Goal: Task Accomplishment & Management: Use online tool/utility

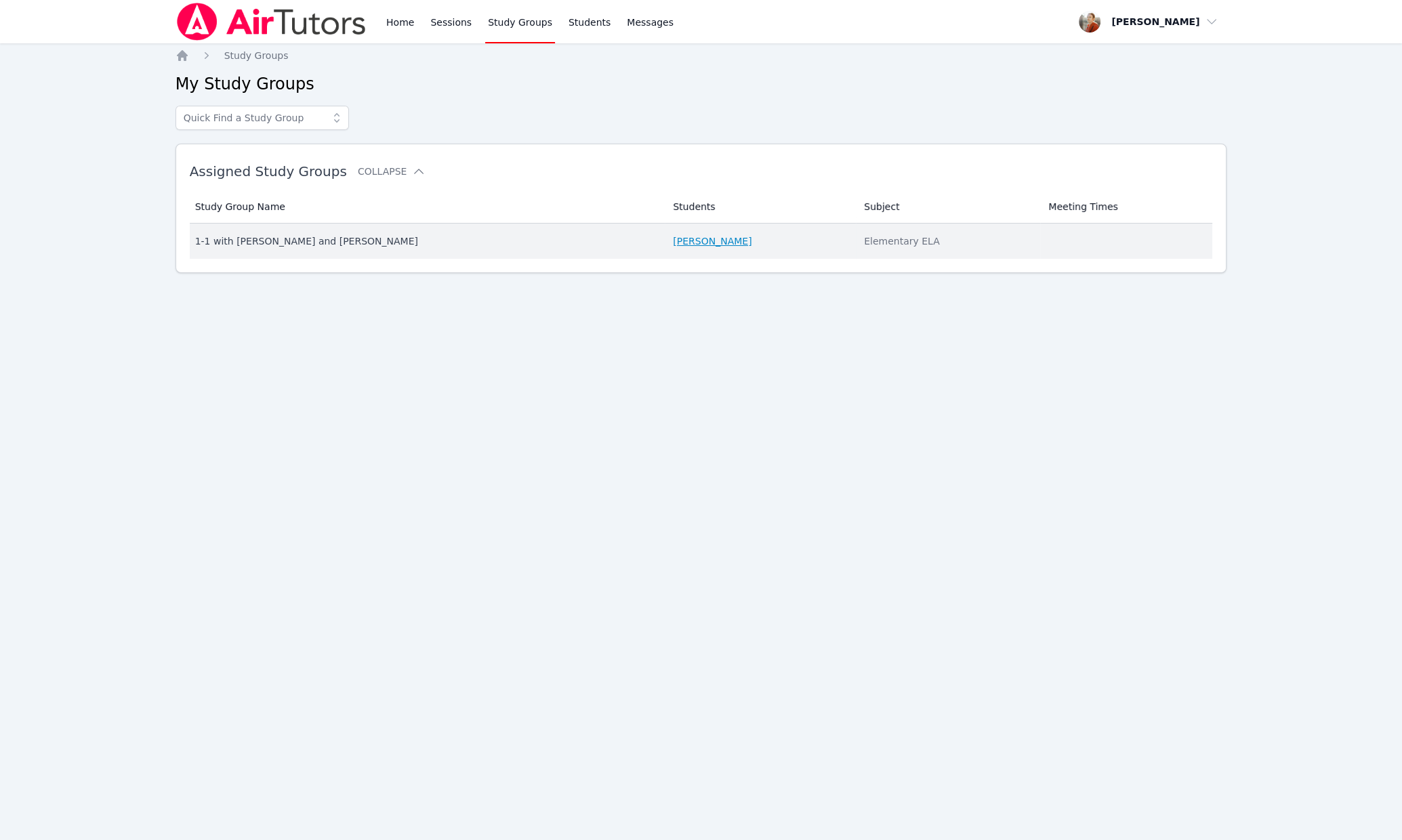
click at [673, 240] on link "[PERSON_NAME]" at bounding box center [712, 241] width 79 height 14
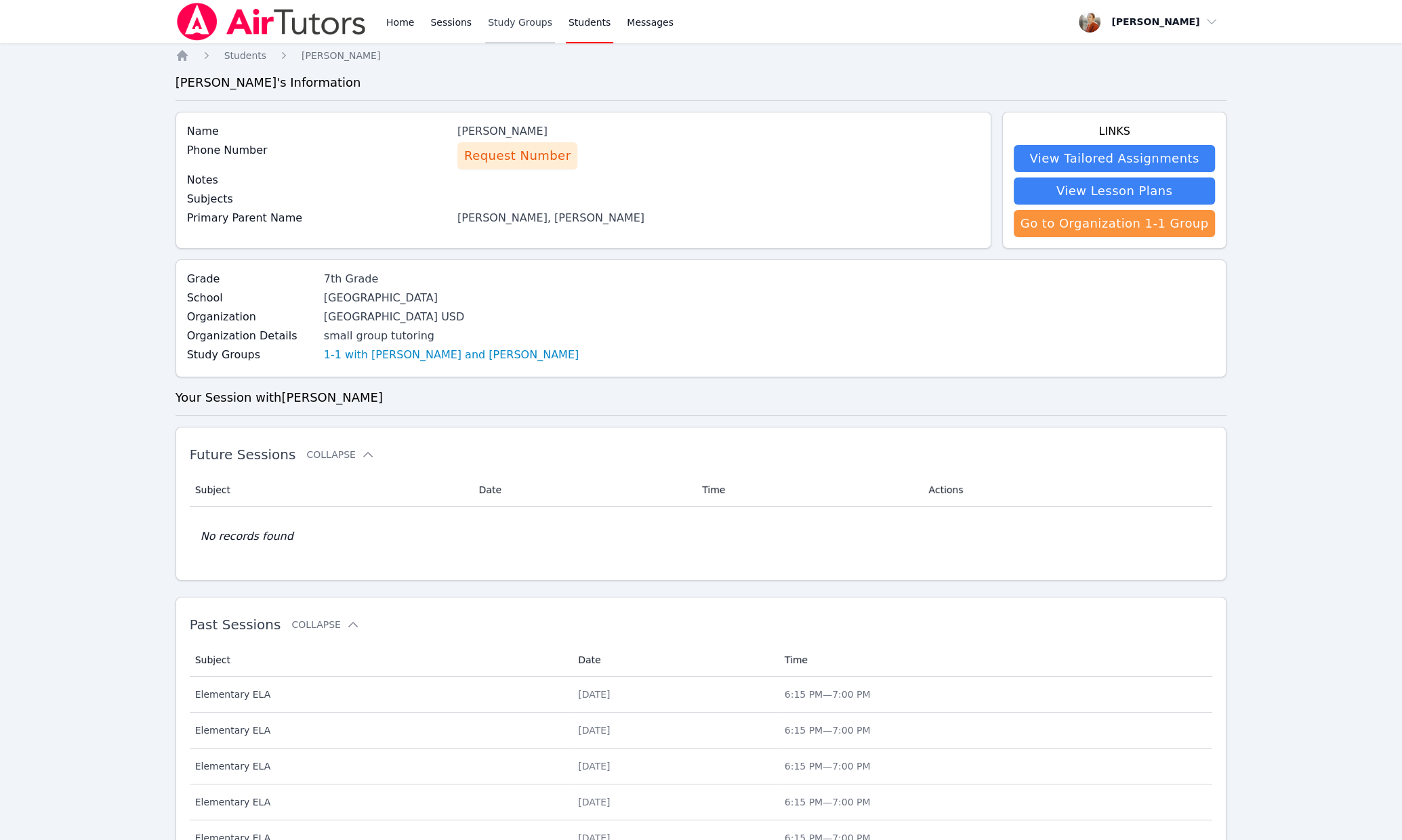
click at [500, 22] on link "Study Groups" at bounding box center [520, 22] width 70 height 43
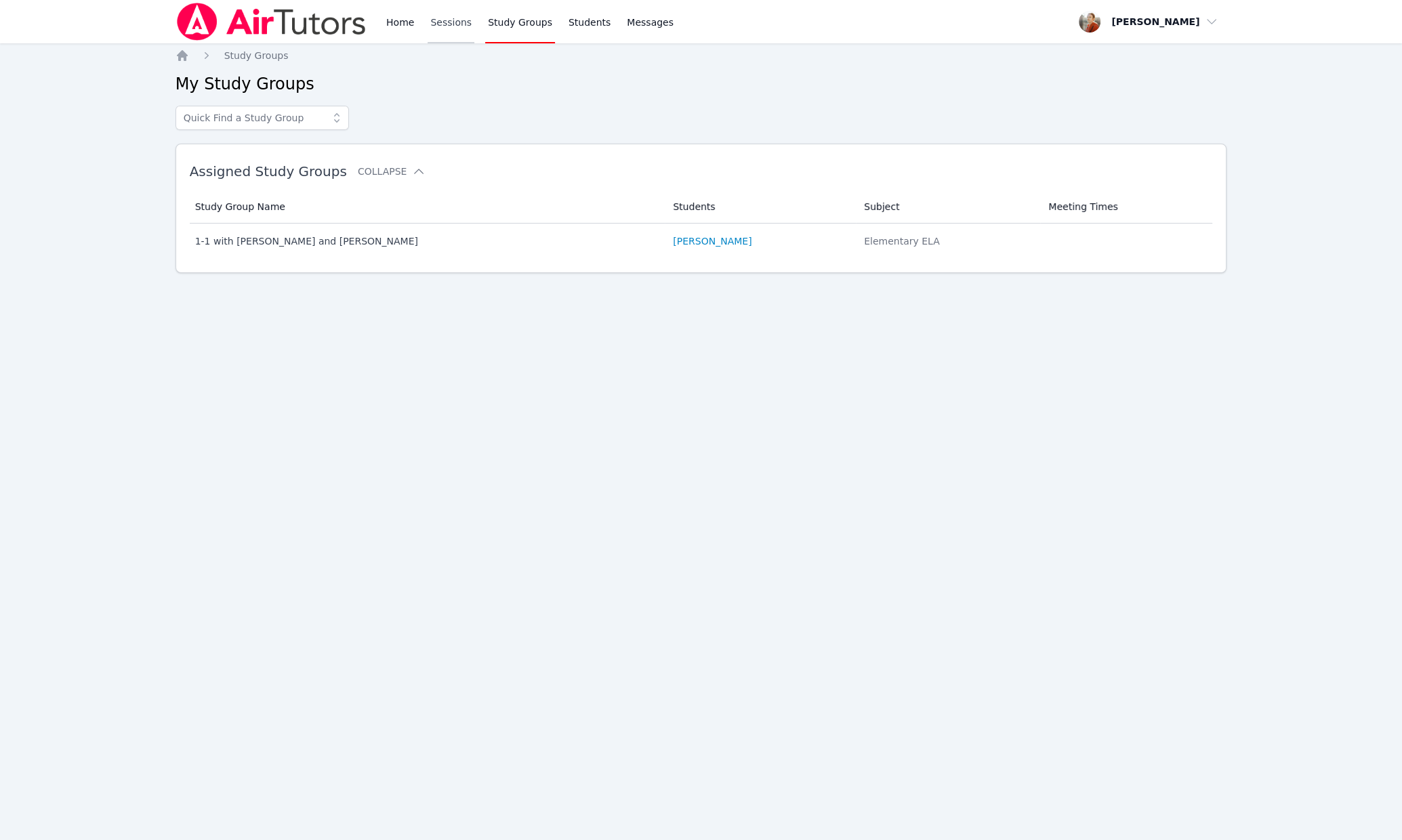
click at [442, 25] on link "Sessions" at bounding box center [450, 22] width 47 height 43
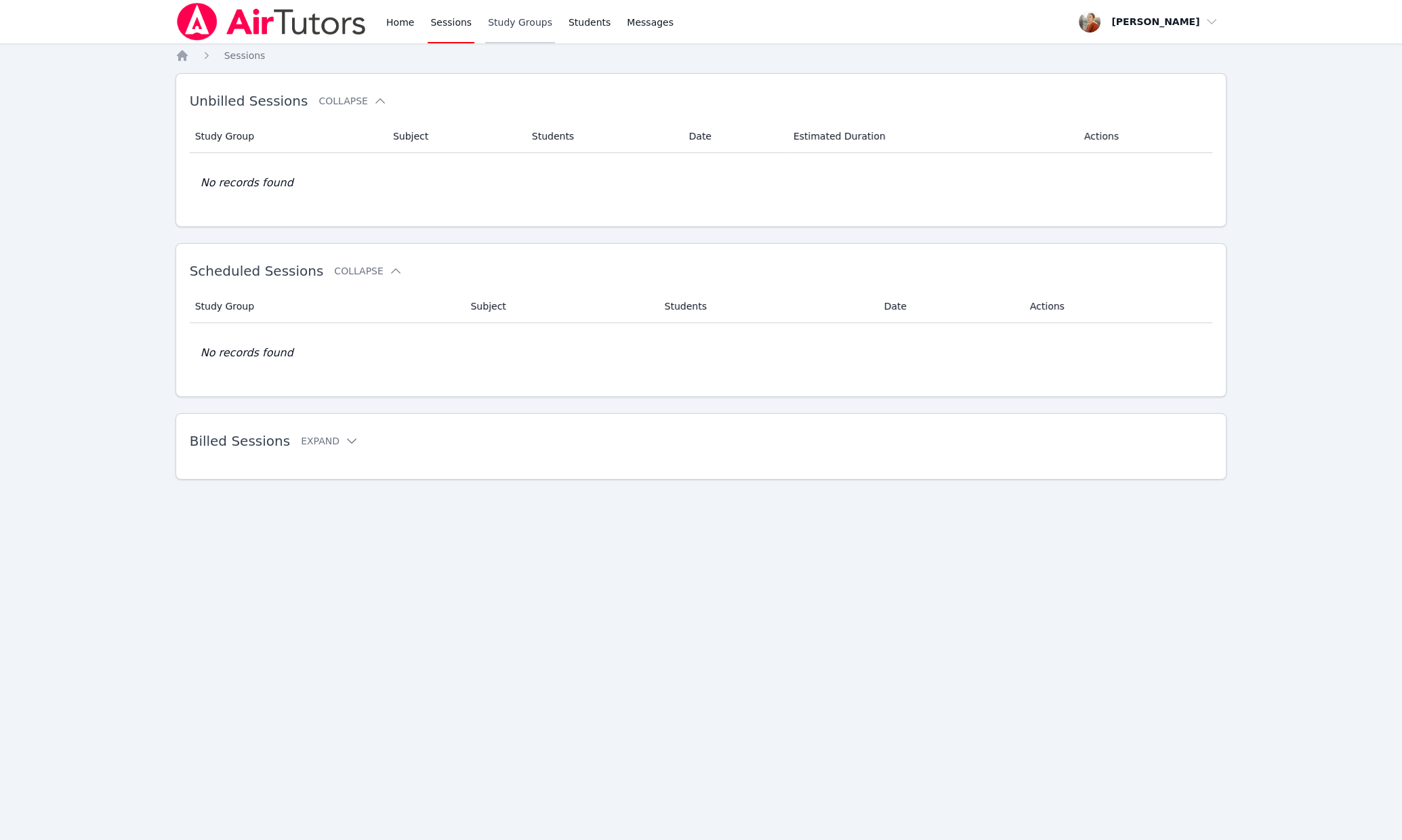
click at [503, 24] on link "Study Groups" at bounding box center [520, 22] width 70 height 43
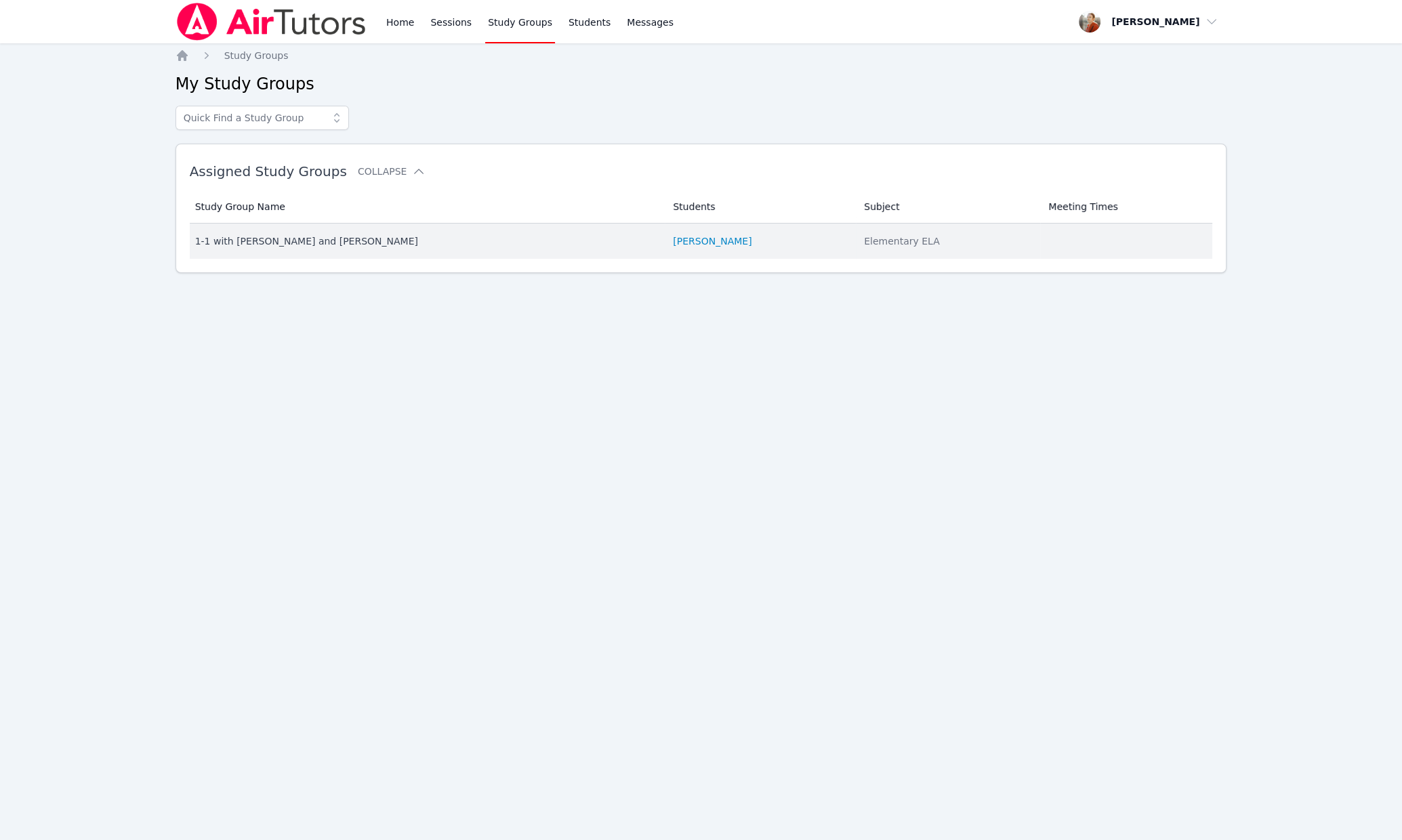
click at [665, 251] on td "Students [PERSON_NAME]" at bounding box center [760, 241] width 191 height 35
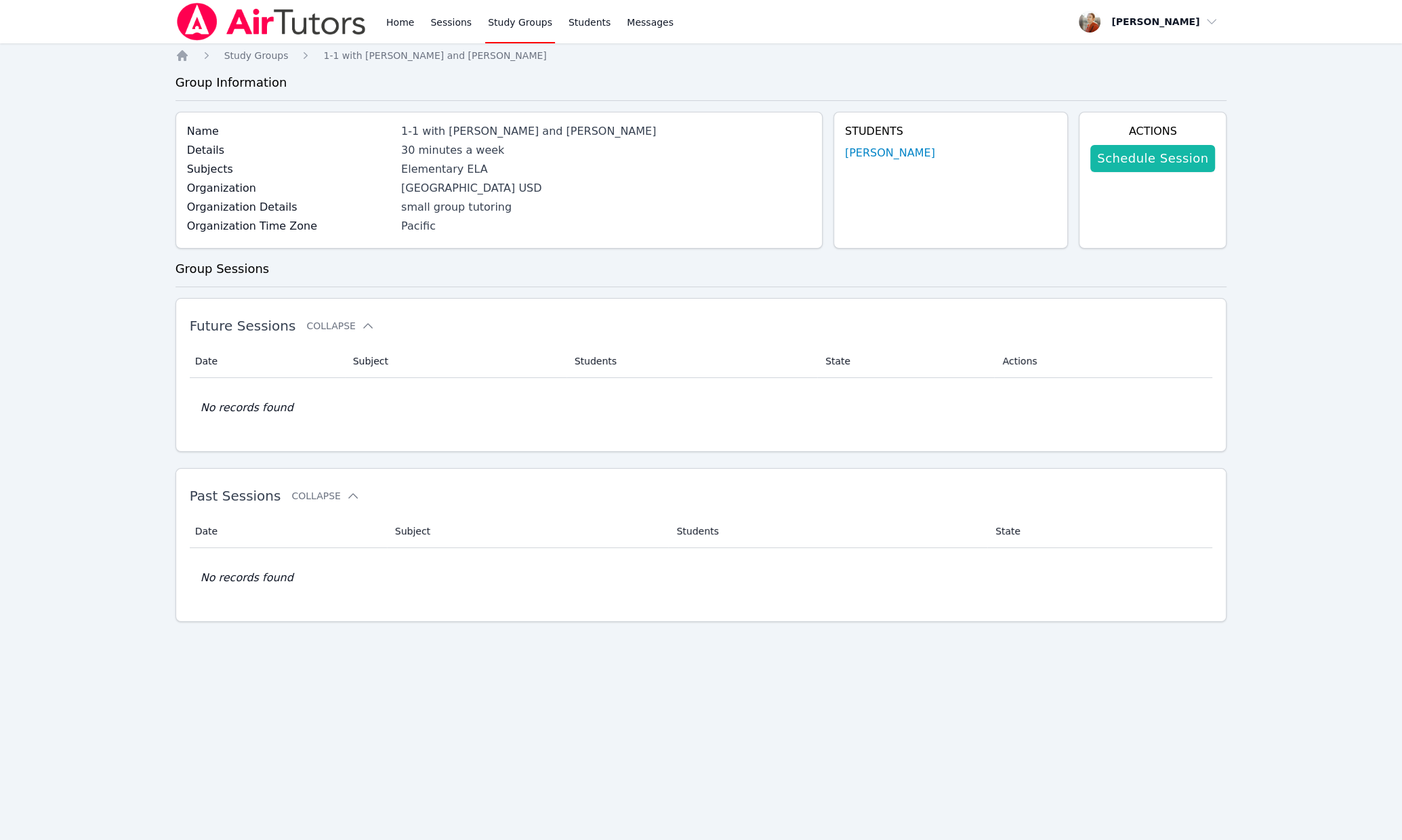
click at [1148, 158] on link "Schedule Session" at bounding box center [1152, 158] width 125 height 27
